Goal: Task Accomplishment & Management: Use online tool/utility

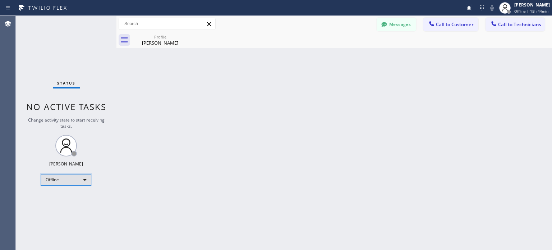
click at [67, 182] on div "Offline" at bounding box center [66, 179] width 50 height 11
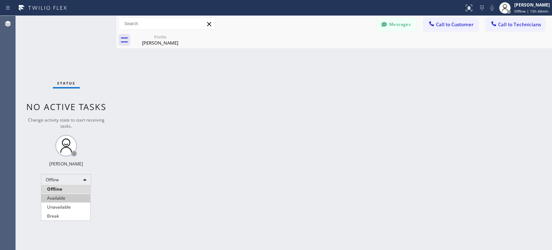
click at [66, 198] on li "Available" at bounding box center [65, 198] width 49 height 9
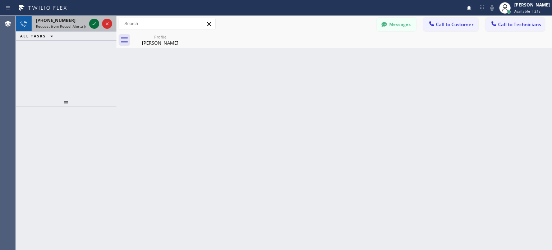
click at [97, 23] on icon at bounding box center [94, 23] width 9 height 9
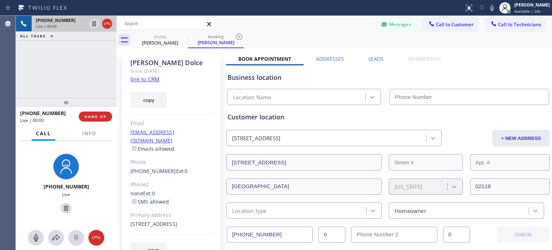
type input "[PHONE_NUMBER]"
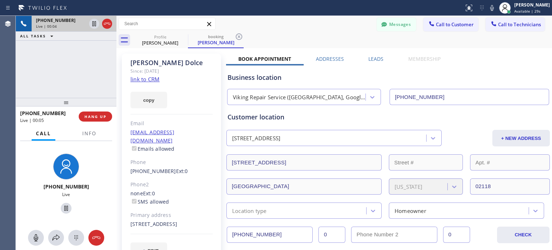
click at [220, 158] on div "[PERSON_NAME] Since: [DATE] link to CRM copy Email [EMAIL_ADDRESS][DOMAIN_NAME]…" at bounding box center [171, 161] width 99 height 214
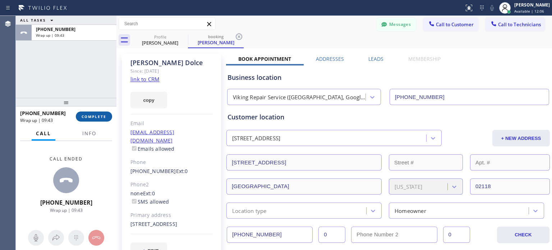
click at [93, 111] on button "COMPLETE" at bounding box center [94, 116] width 36 height 10
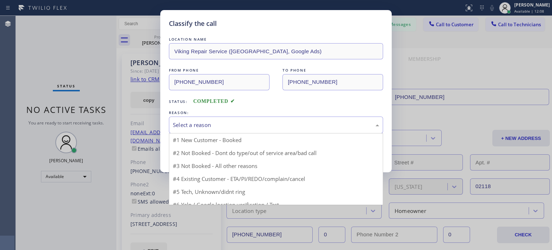
click at [195, 127] on div "Select a reason" at bounding box center [276, 125] width 206 height 8
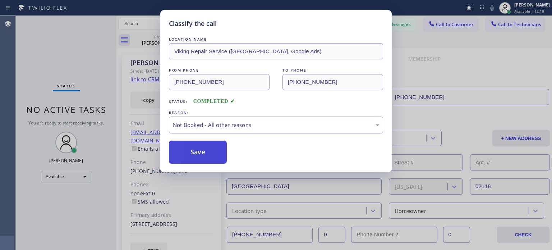
click at [202, 144] on button "Save" at bounding box center [198, 152] width 58 height 23
